Goal: Information Seeking & Learning: Check status

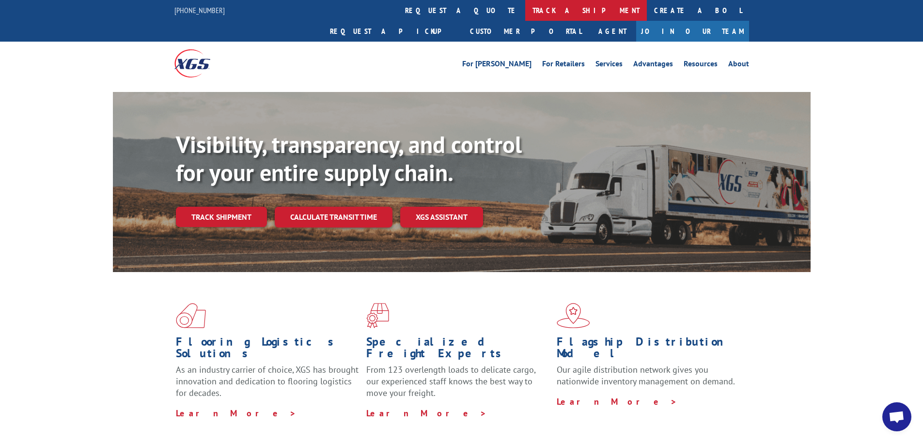
click at [525, 8] on link "track a shipment" at bounding box center [586, 10] width 122 height 21
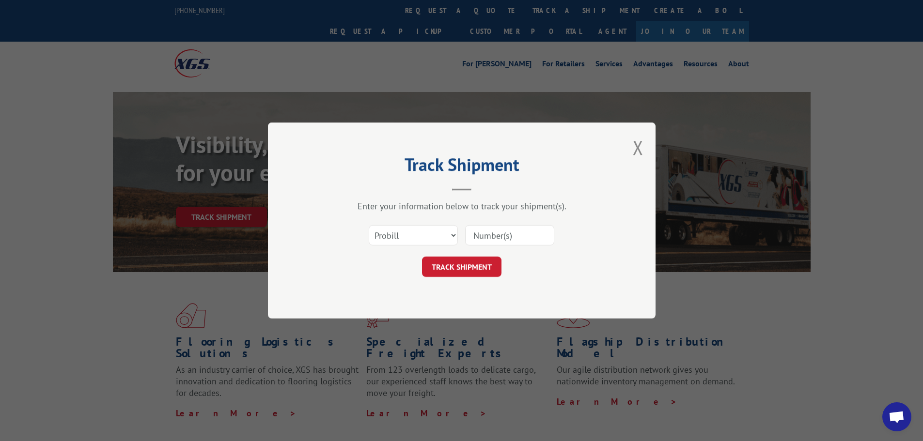
click at [507, 234] on input at bounding box center [509, 235] width 89 height 20
type input "17633880"
click at [468, 261] on button "TRACK SHIPMENT" at bounding box center [461, 267] width 79 height 20
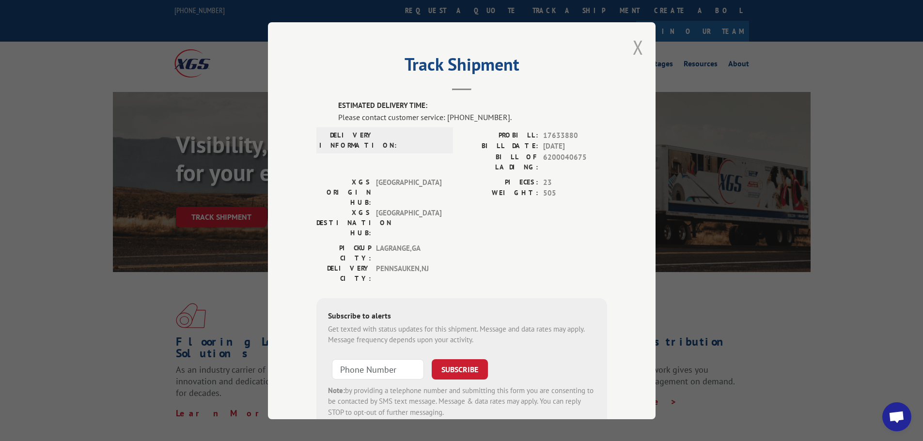
click at [633, 53] on button "Close modal" at bounding box center [638, 47] width 11 height 26
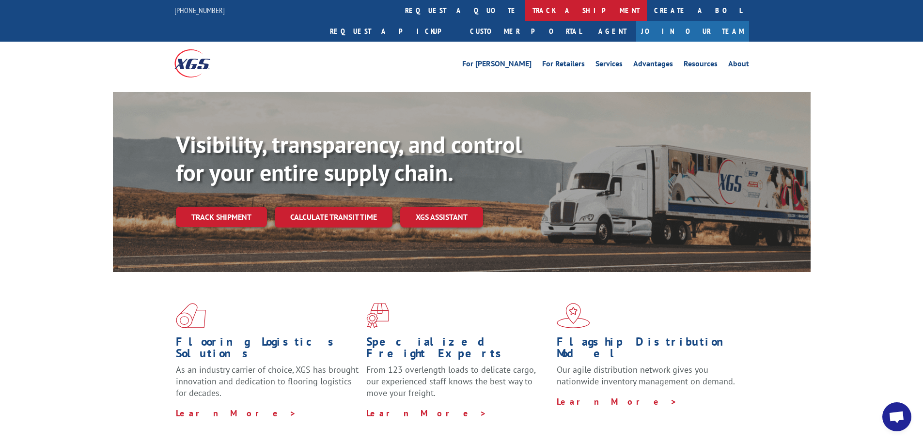
click at [525, 8] on link "track a shipment" at bounding box center [586, 10] width 122 height 21
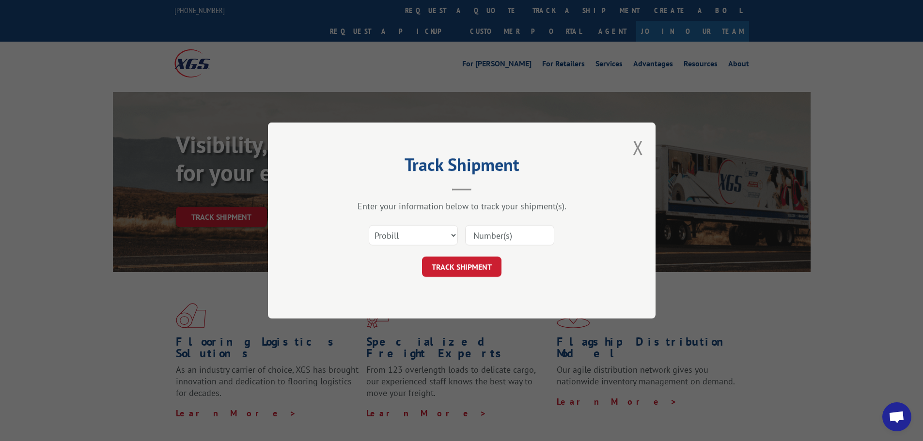
click at [480, 235] on input at bounding box center [509, 235] width 89 height 20
type input "15991685"
click at [474, 268] on button "TRACK SHIPMENT" at bounding box center [461, 267] width 79 height 20
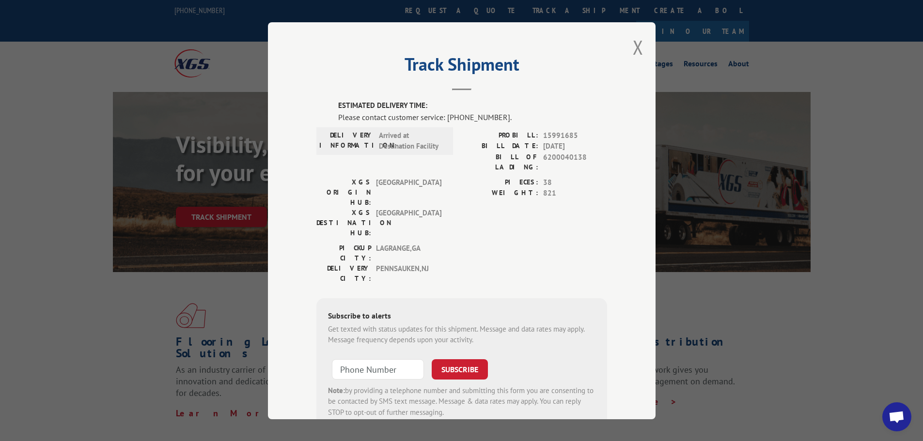
drag, startPoint x: 637, startPoint y: 48, endPoint x: 627, endPoint y: 53, distance: 11.1
click at [636, 48] on button "Close modal" at bounding box center [638, 47] width 11 height 26
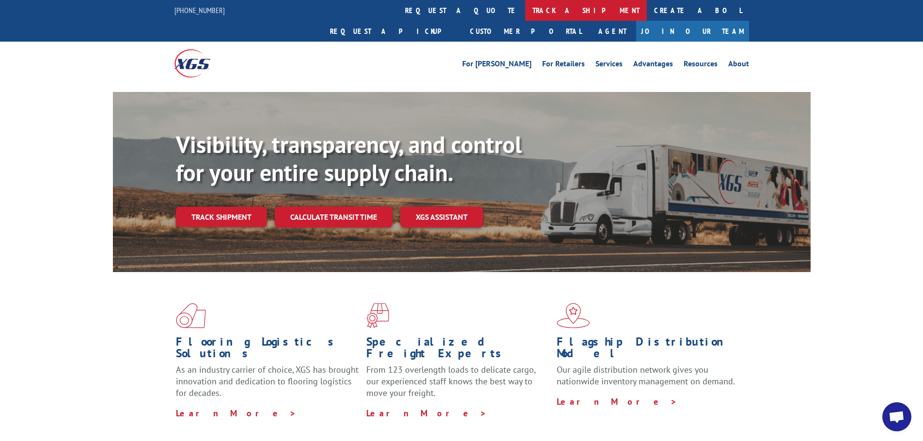
click at [525, 10] on link "track a shipment" at bounding box center [586, 10] width 122 height 21
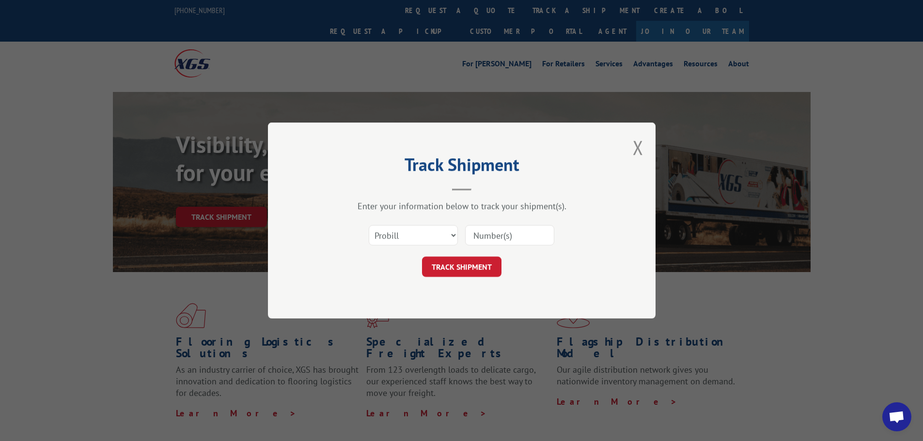
drag, startPoint x: 500, startPoint y: 235, endPoint x: 514, endPoint y: 231, distance: 14.3
click at [503, 233] on input at bounding box center [509, 235] width 89 height 20
type input "17665556"
click at [460, 265] on button "TRACK SHIPMENT" at bounding box center [461, 267] width 79 height 20
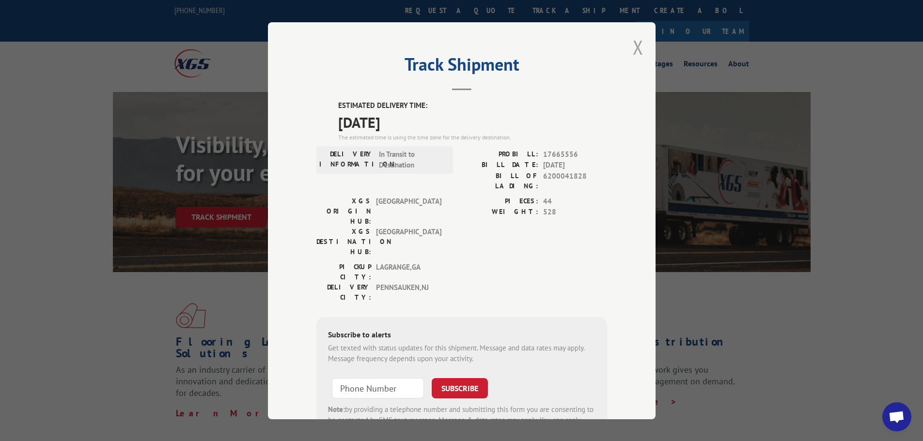
click at [635, 46] on button "Close modal" at bounding box center [638, 47] width 11 height 26
